Goal: Check status: Check status

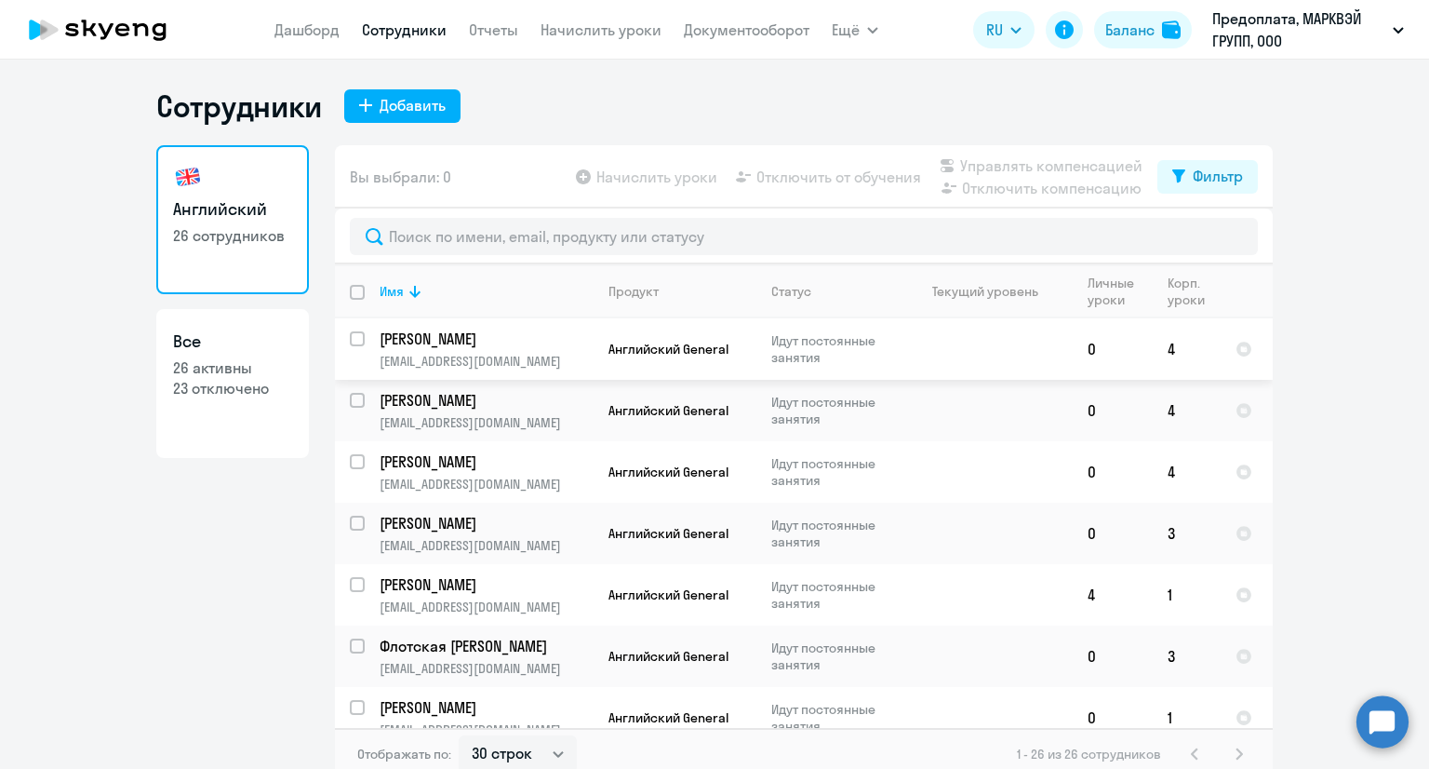
select select "30"
click at [318, 23] on link "Дашборд" at bounding box center [306, 29] width 65 height 19
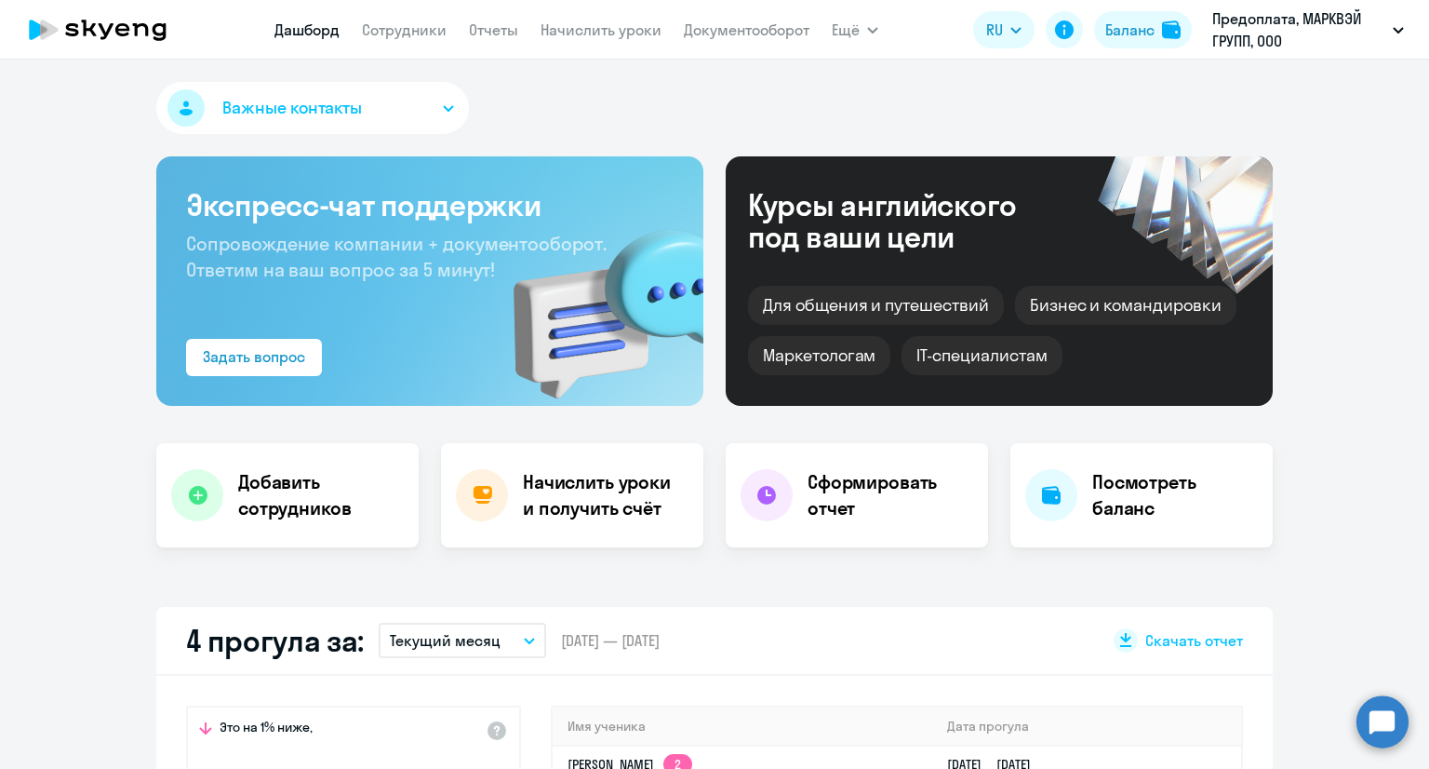
select select "30"
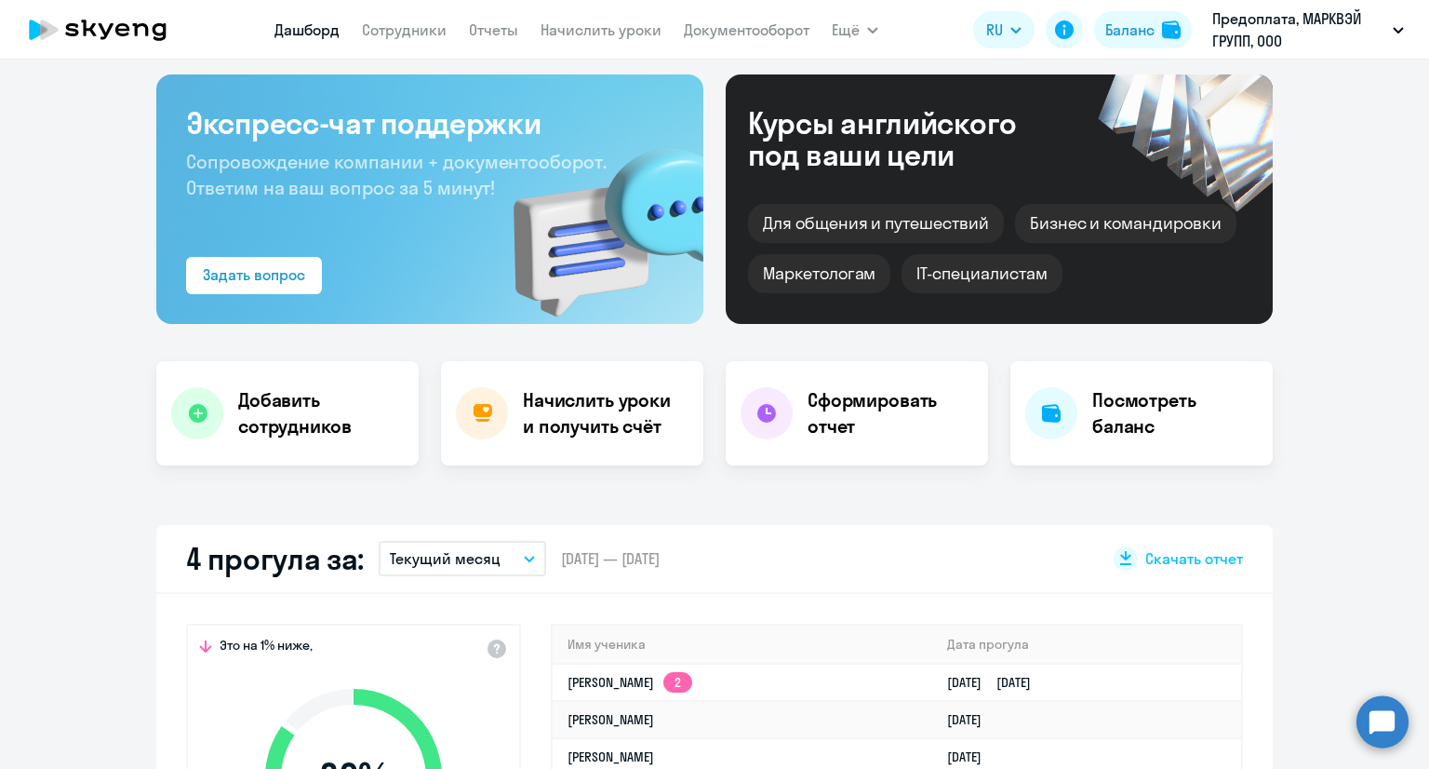
scroll to position [465, 0]
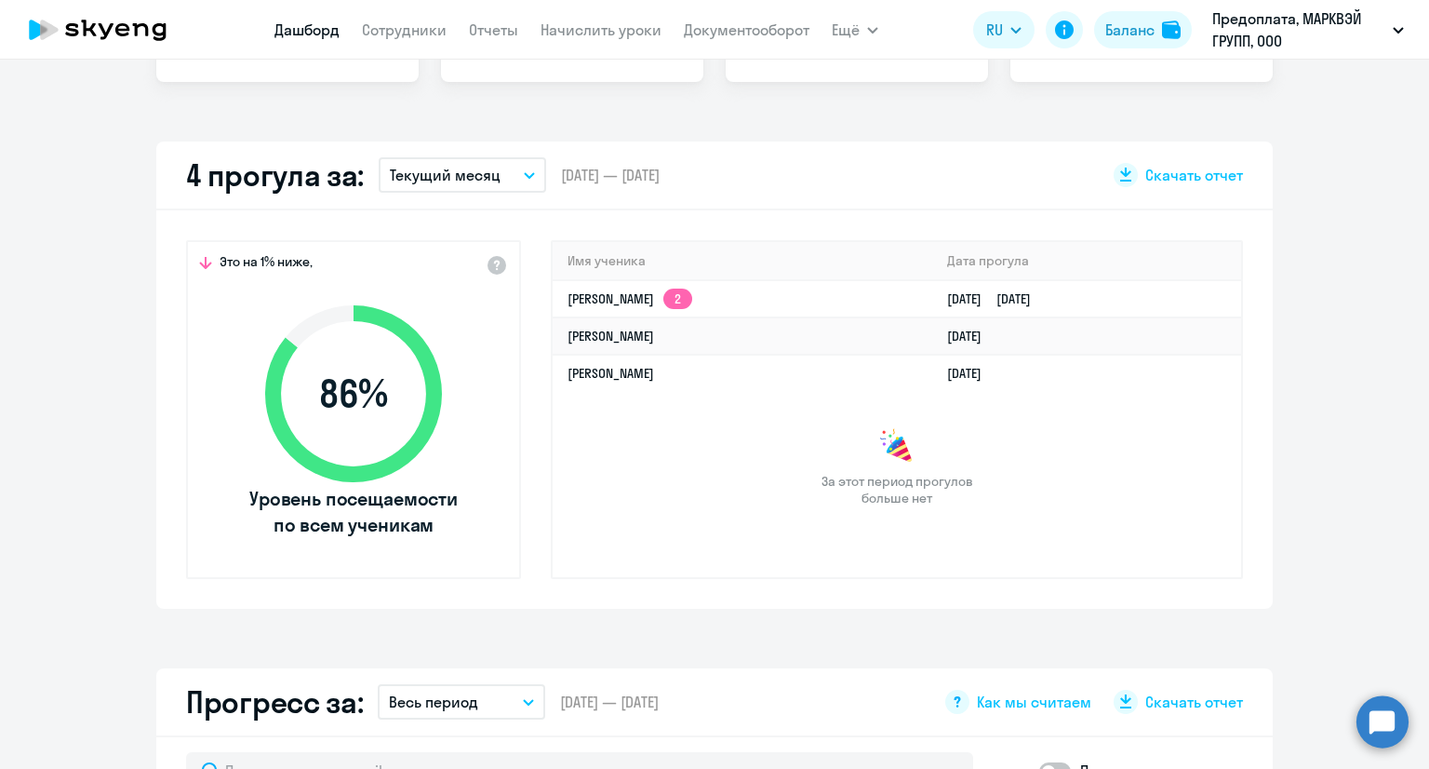
click at [438, 166] on p "Текущий месяц" at bounding box center [445, 175] width 111 height 22
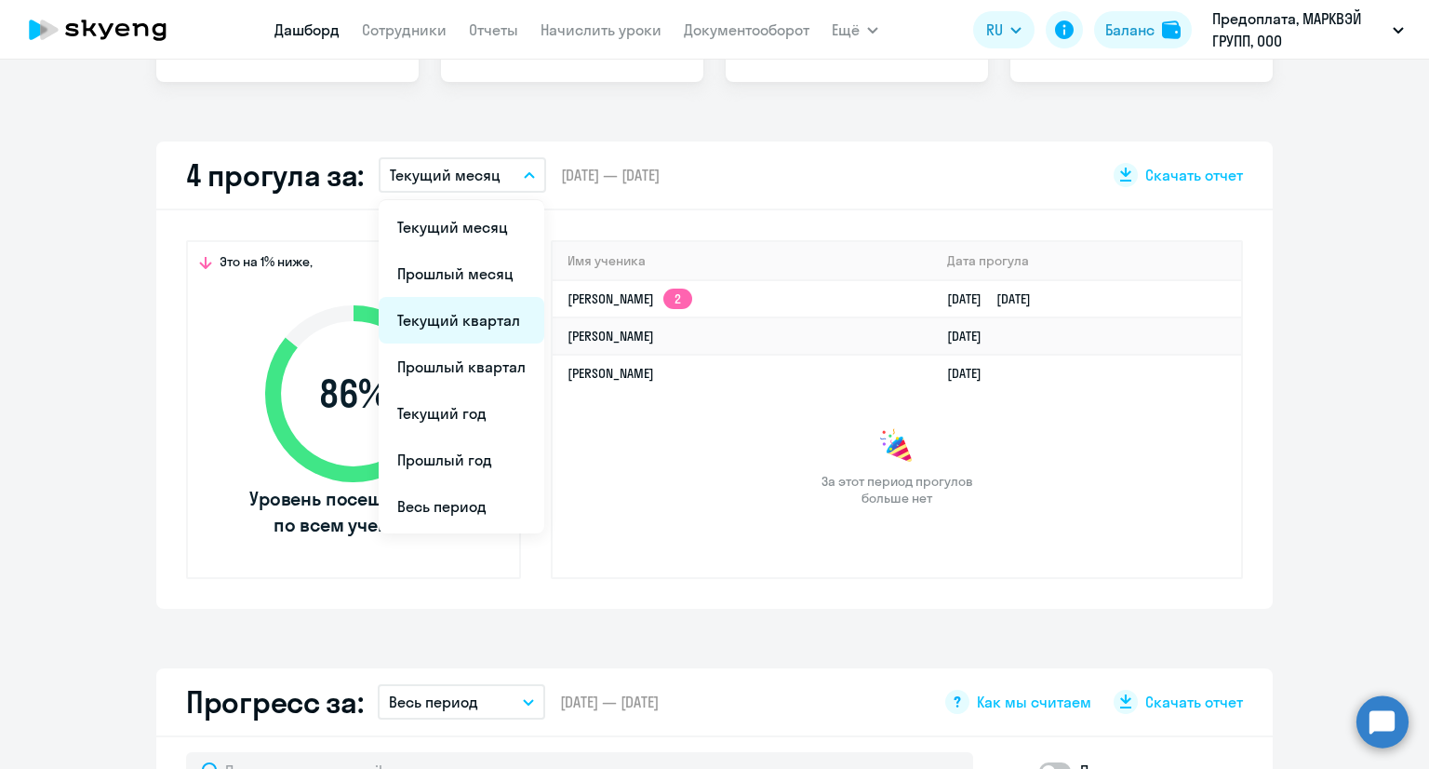
click at [465, 307] on li "Текущий квартал" at bounding box center [462, 320] width 166 height 47
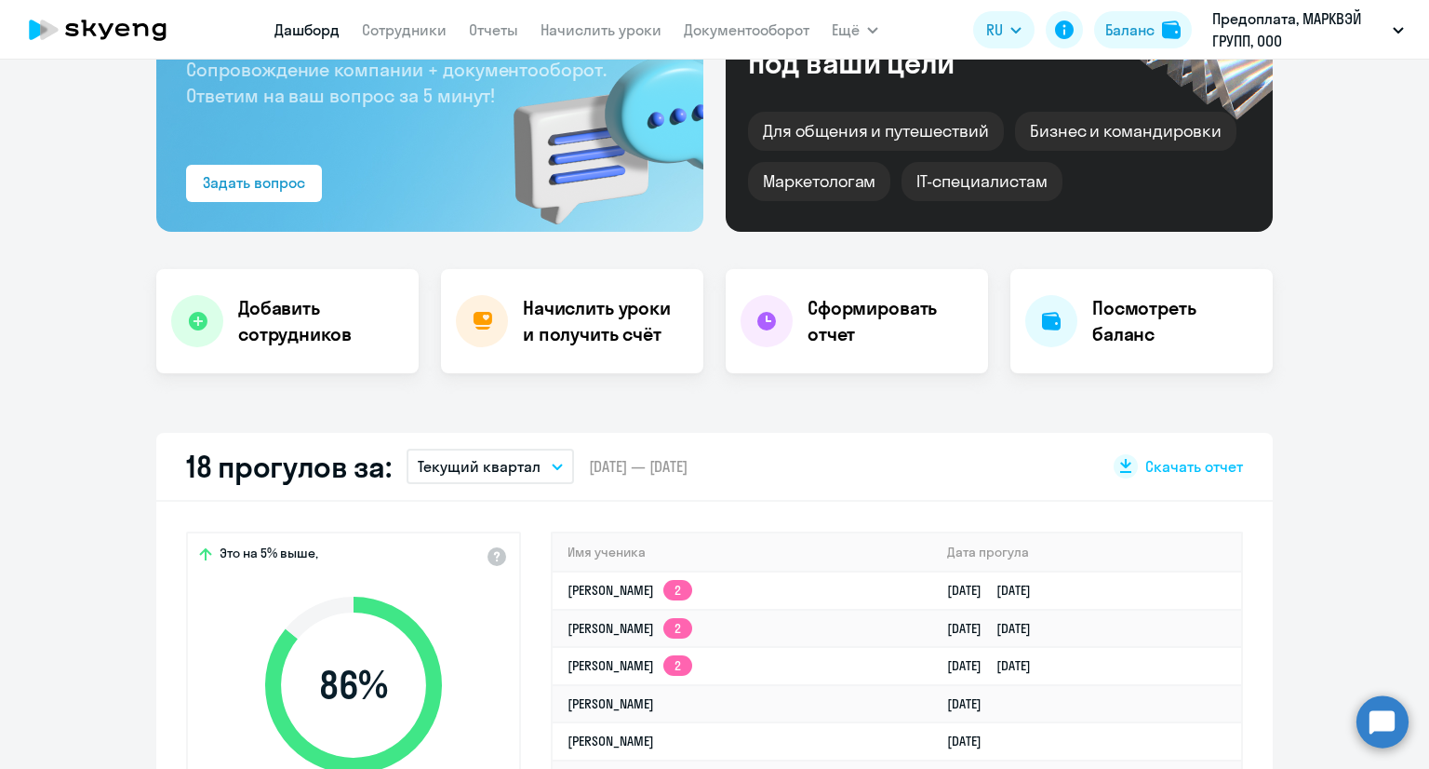
scroll to position [93, 0]
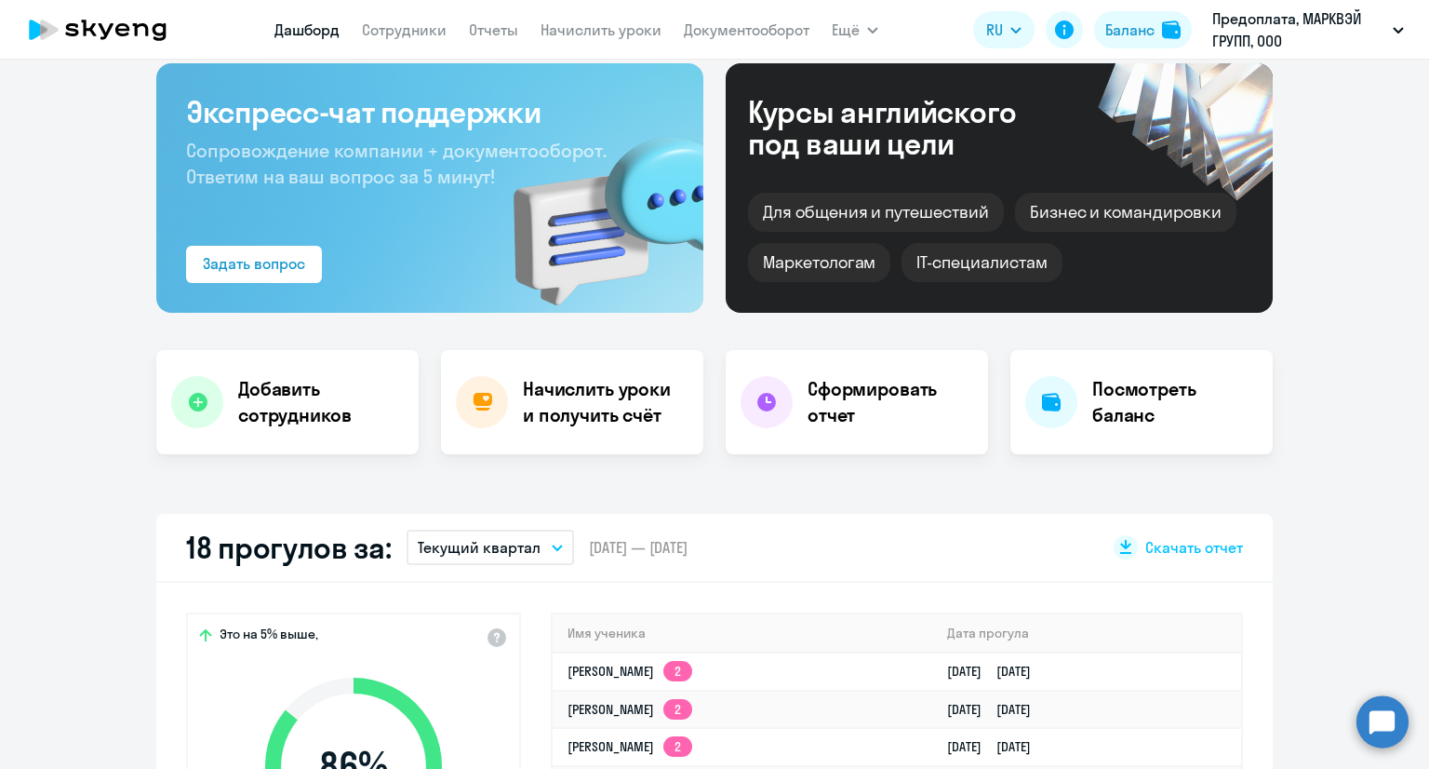
click at [497, 558] on button "Текущий квартал" at bounding box center [490, 546] width 167 height 35
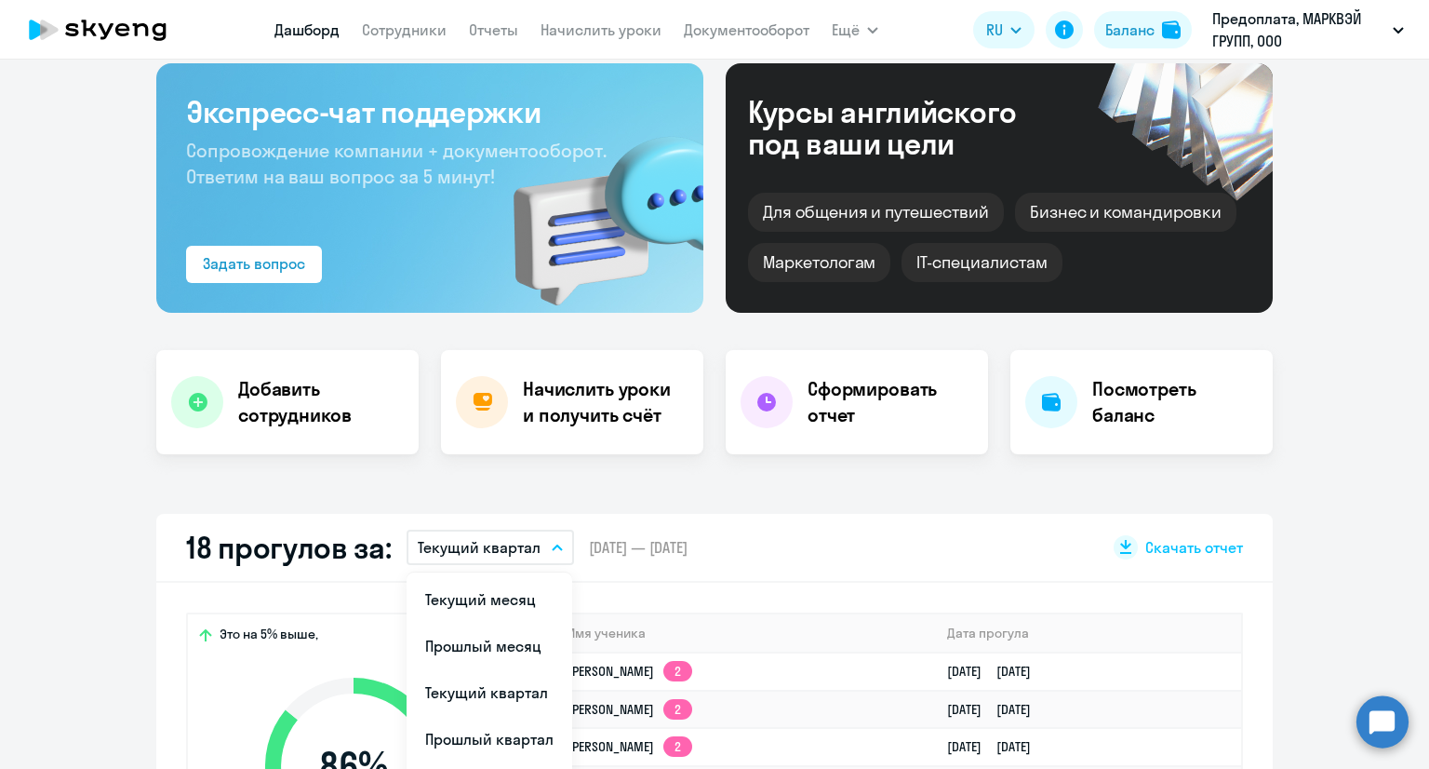
click at [486, 585] on li "Текущий месяц" at bounding box center [490, 599] width 166 height 47
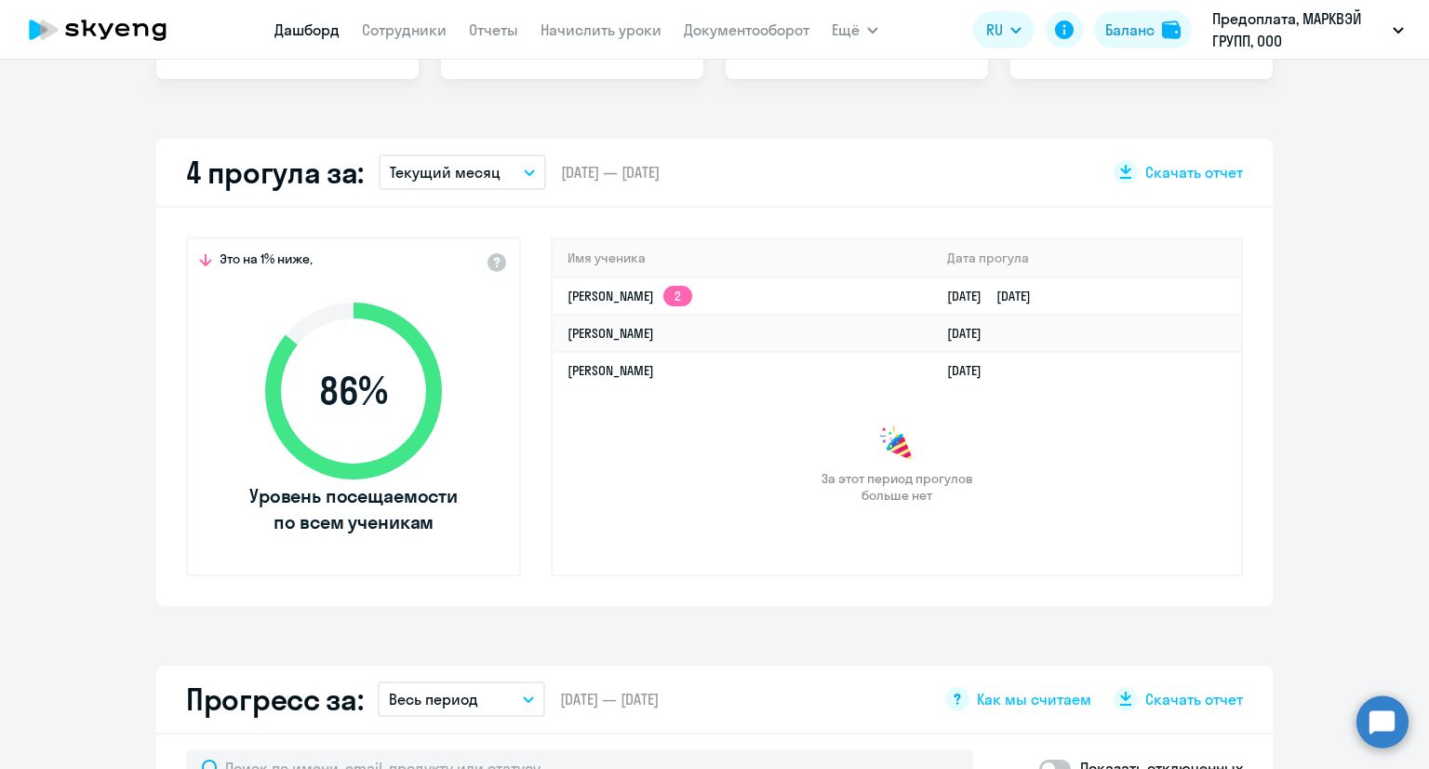
scroll to position [372, 0]
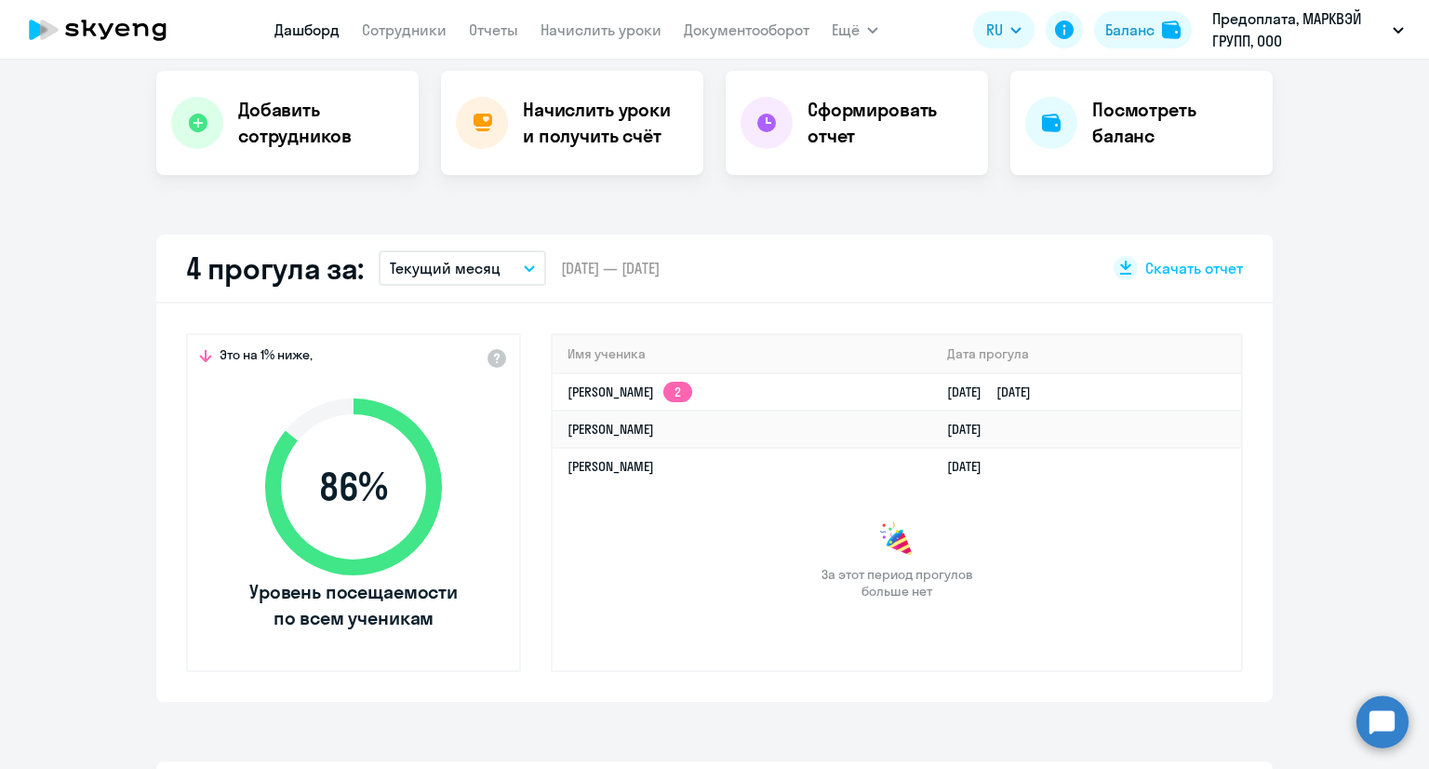
click at [415, 273] on p "Текущий месяц" at bounding box center [445, 268] width 111 height 22
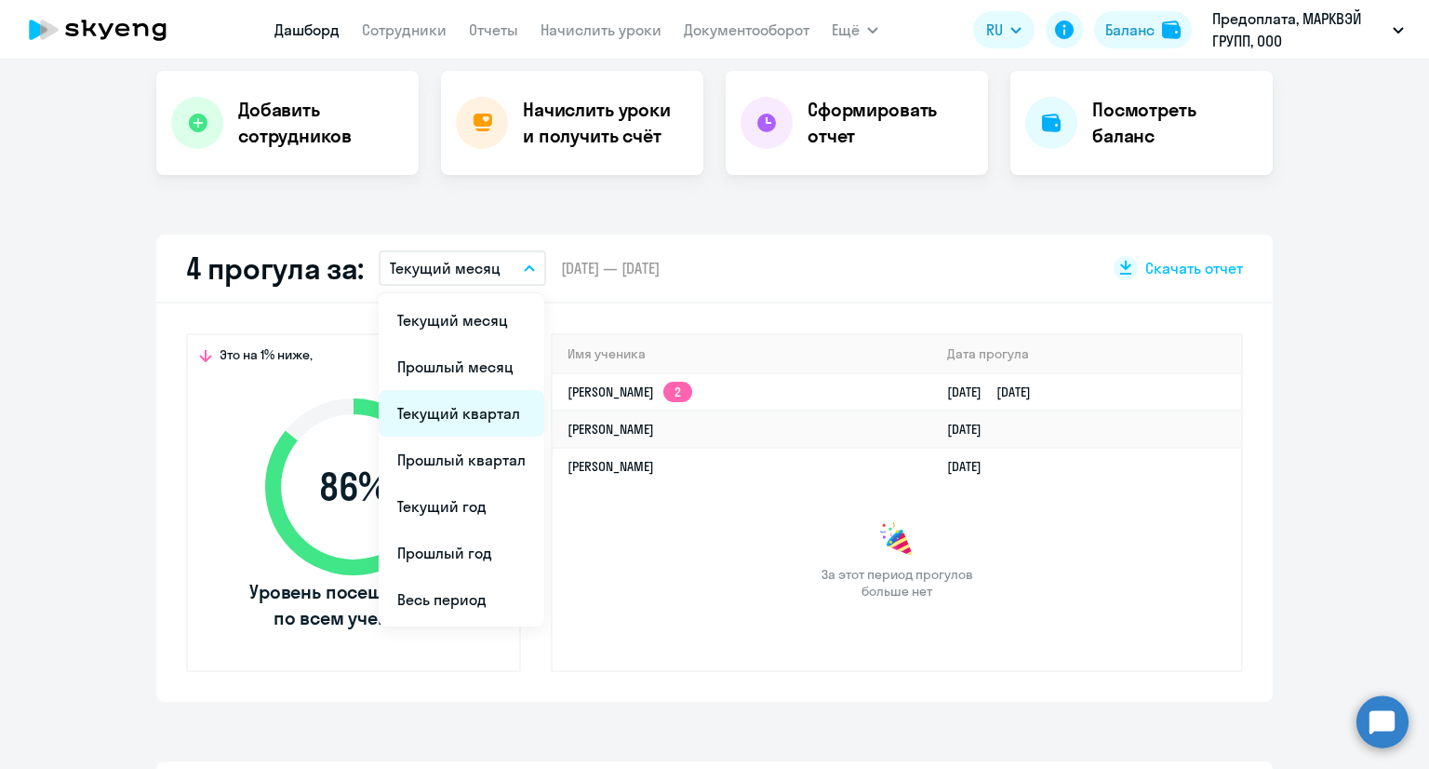
click at [464, 406] on li "Текущий квартал" at bounding box center [462, 413] width 166 height 47
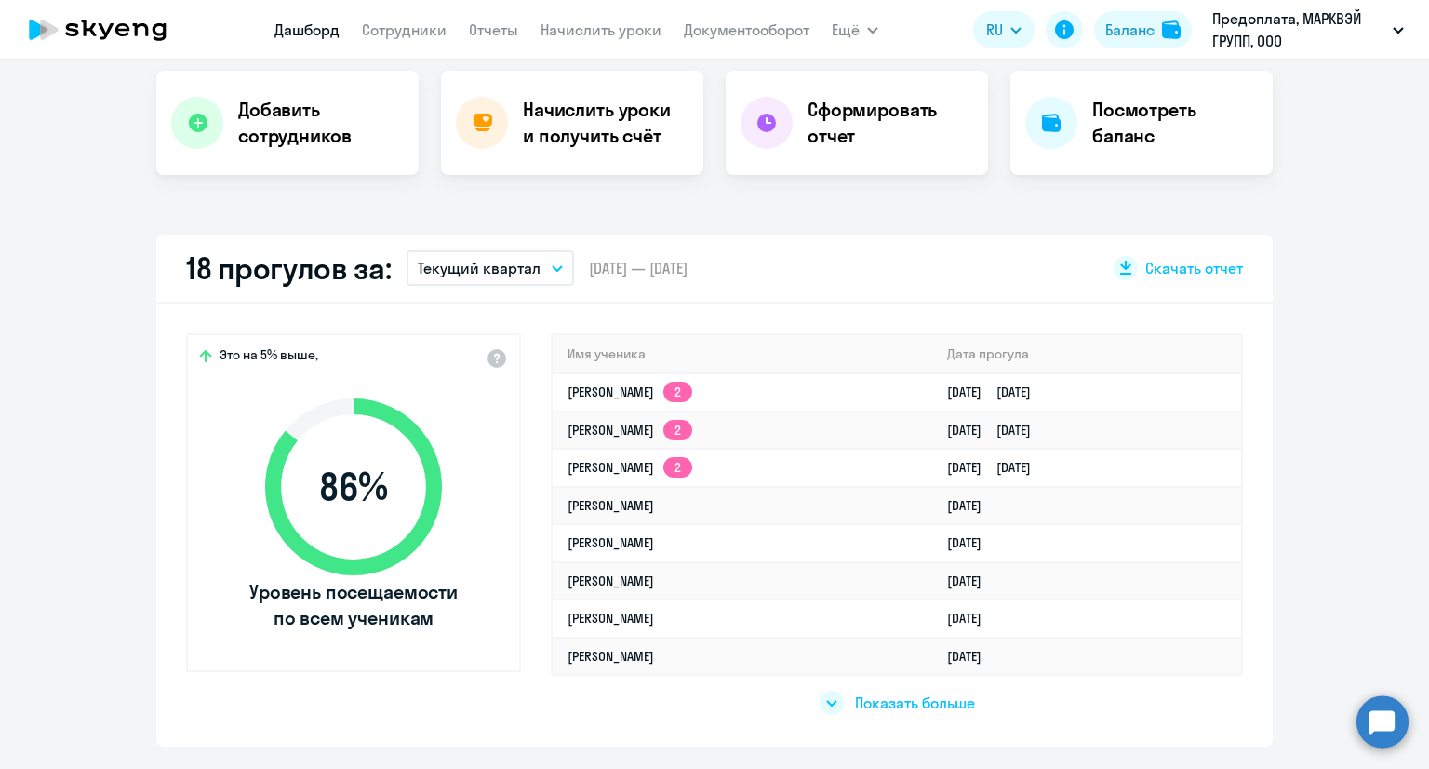
click at [561, 269] on button "Текущий квартал" at bounding box center [490, 267] width 167 height 35
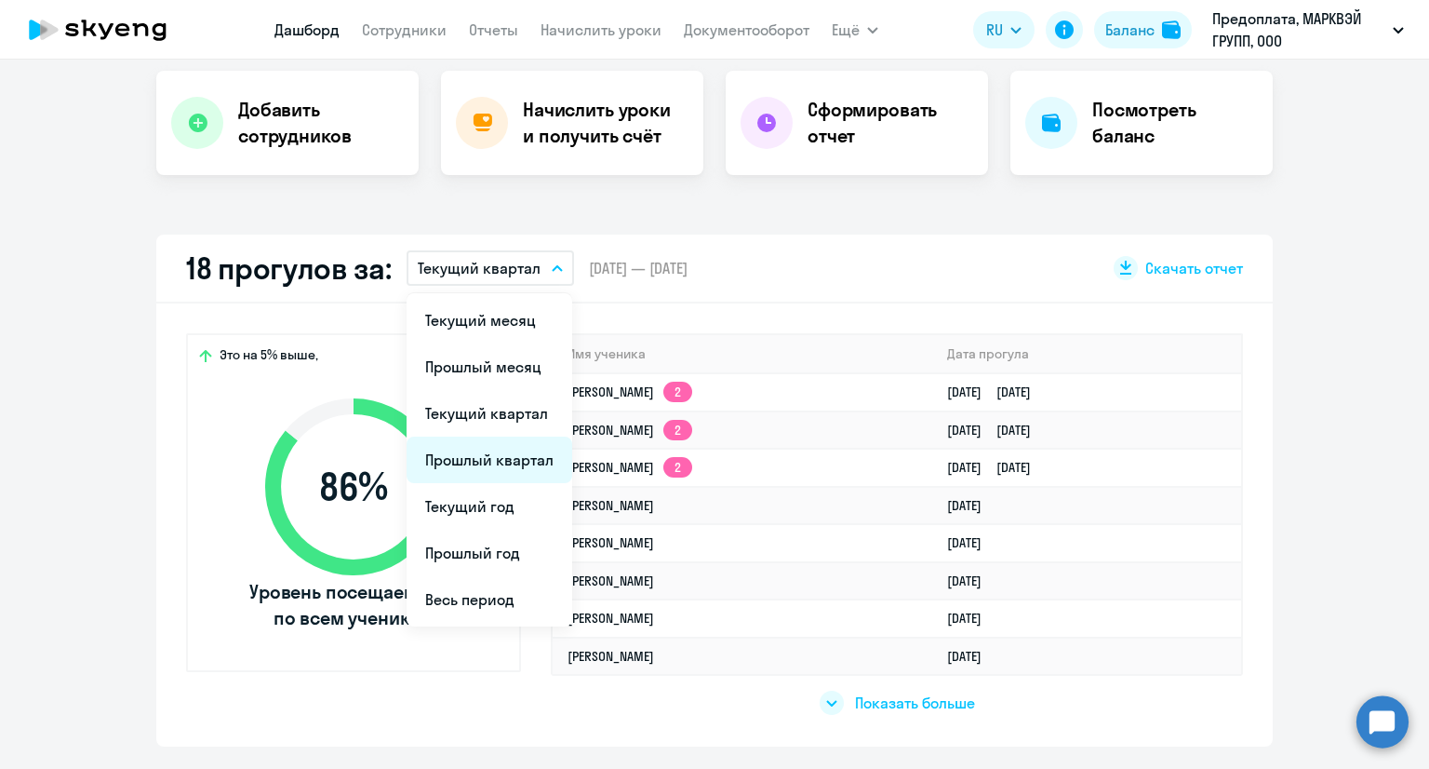
click at [532, 457] on li "Прошлый квартал" at bounding box center [490, 459] width 166 height 47
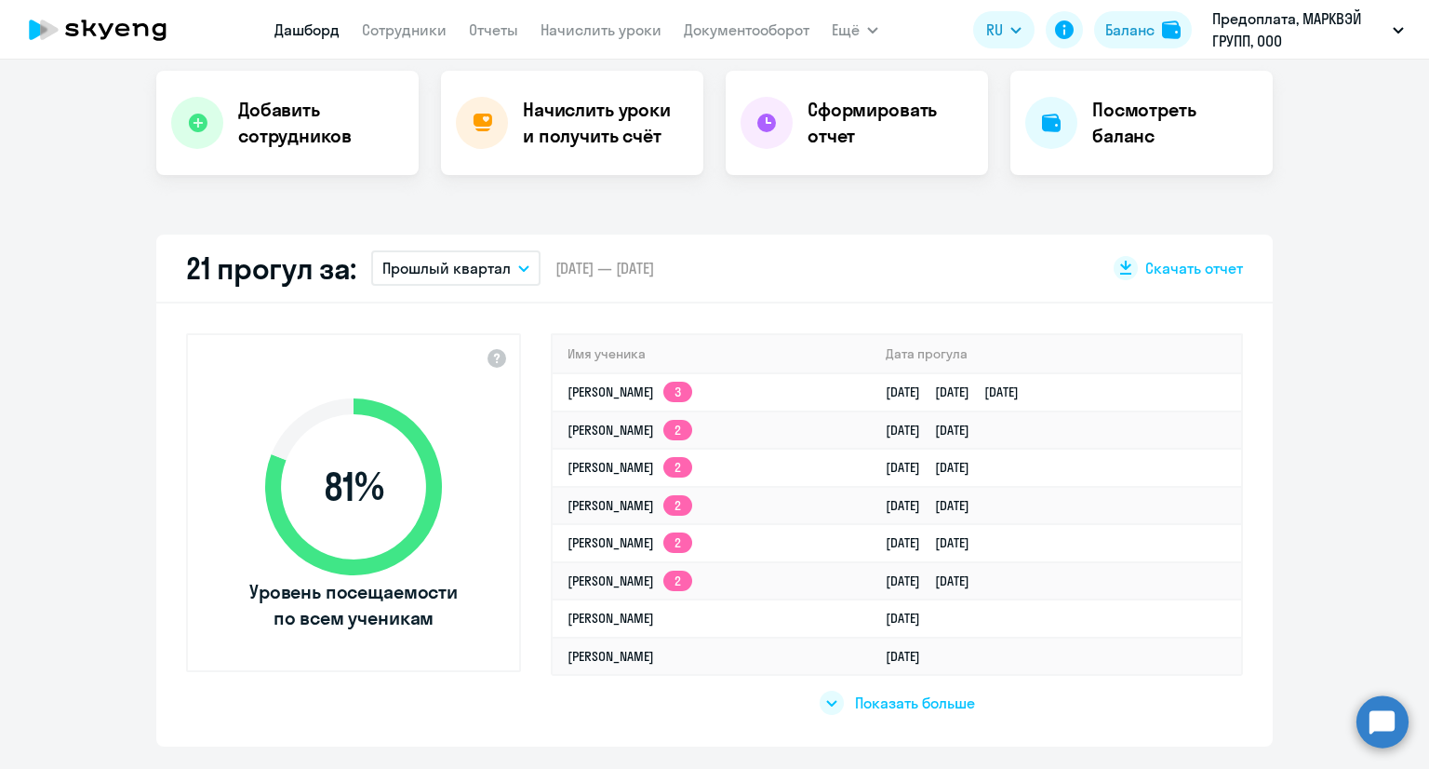
click at [461, 259] on p "Прошлый квартал" at bounding box center [446, 268] width 128 height 22
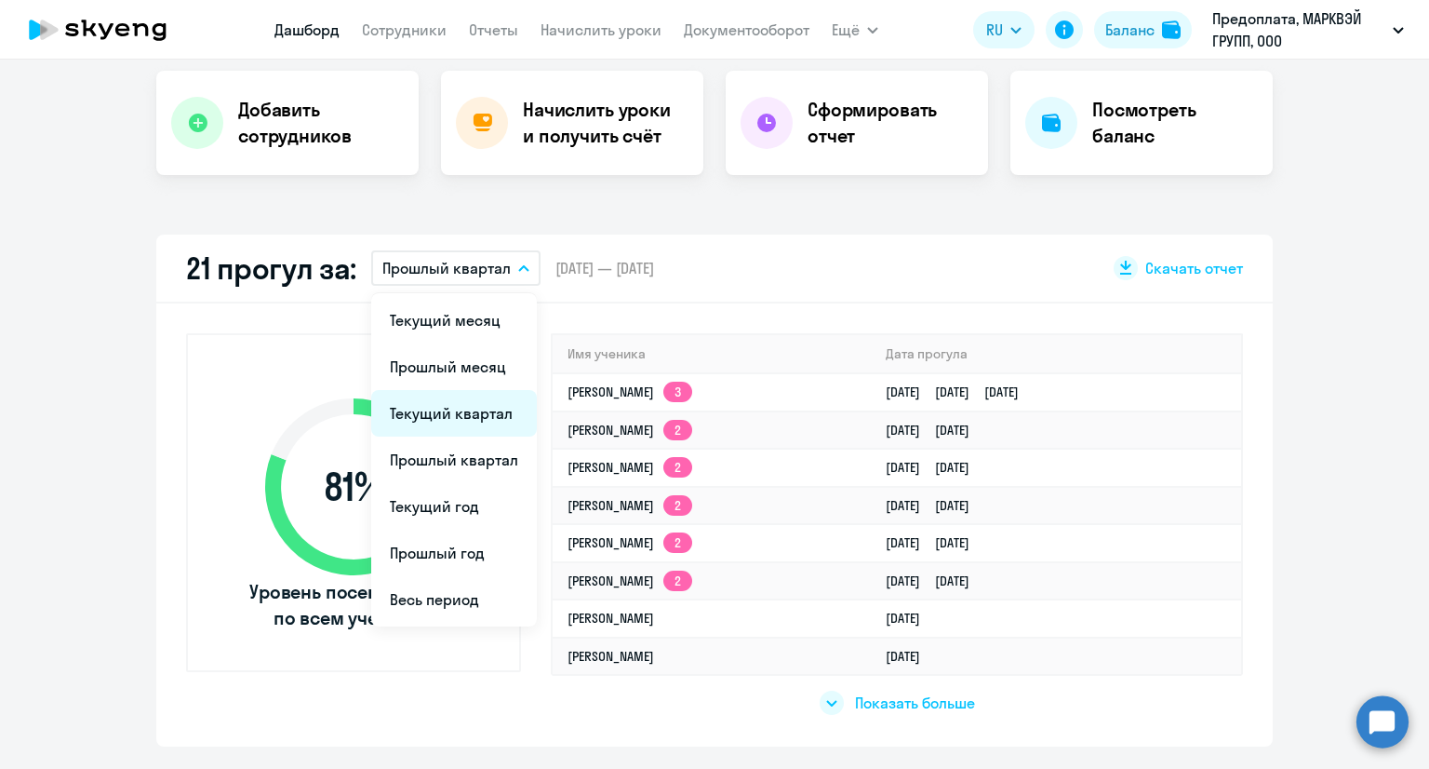
click at [457, 414] on li "Текущий квартал" at bounding box center [454, 413] width 166 height 47
